Goal: Transaction & Acquisition: Subscribe to service/newsletter

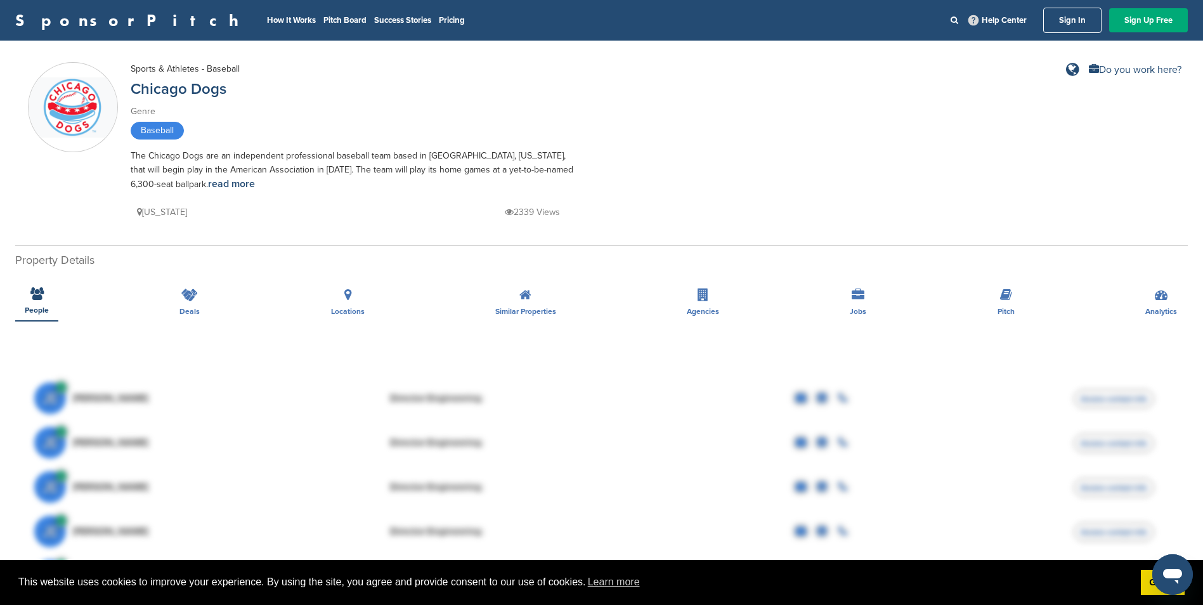
click at [140, 174] on div "The Chicago Dogs are an independent professional baseball team based in Rosemon…" at bounding box center [353, 170] width 444 height 43
click at [208, 185] on link "read more" at bounding box center [231, 184] width 47 height 13
click at [1125, 20] on link "Sign Up Free" at bounding box center [1149, 20] width 79 height 24
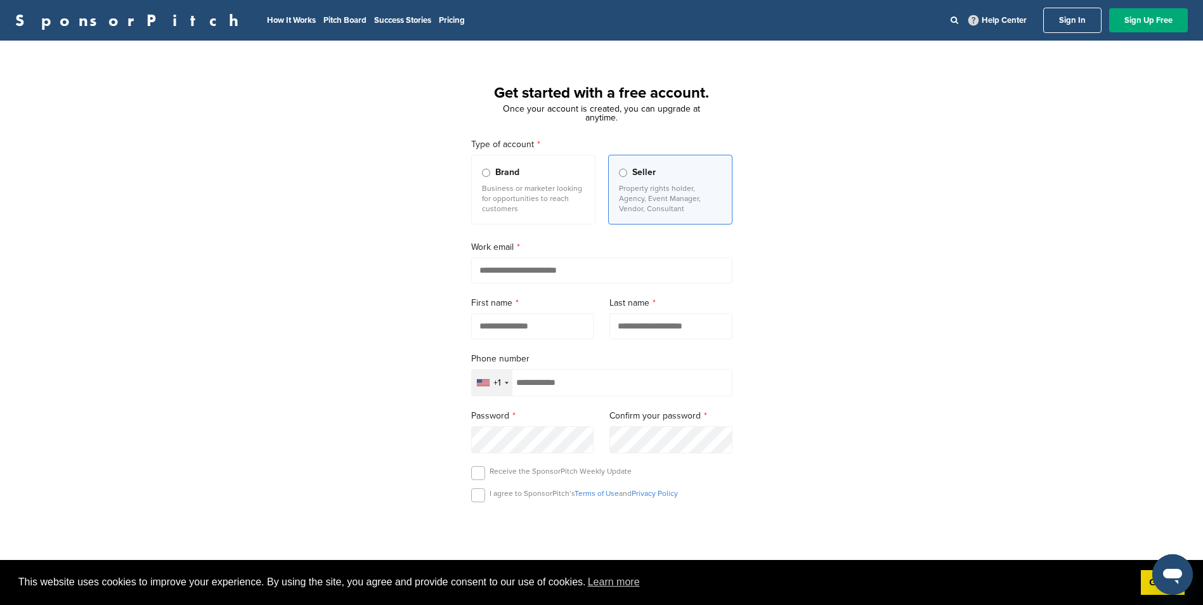
click at [338, 376] on div "Get started with a free account. Once your account is created, you can upgrade …" at bounding box center [601, 350] width 1203 height 589
